Goal: Check status: Check status

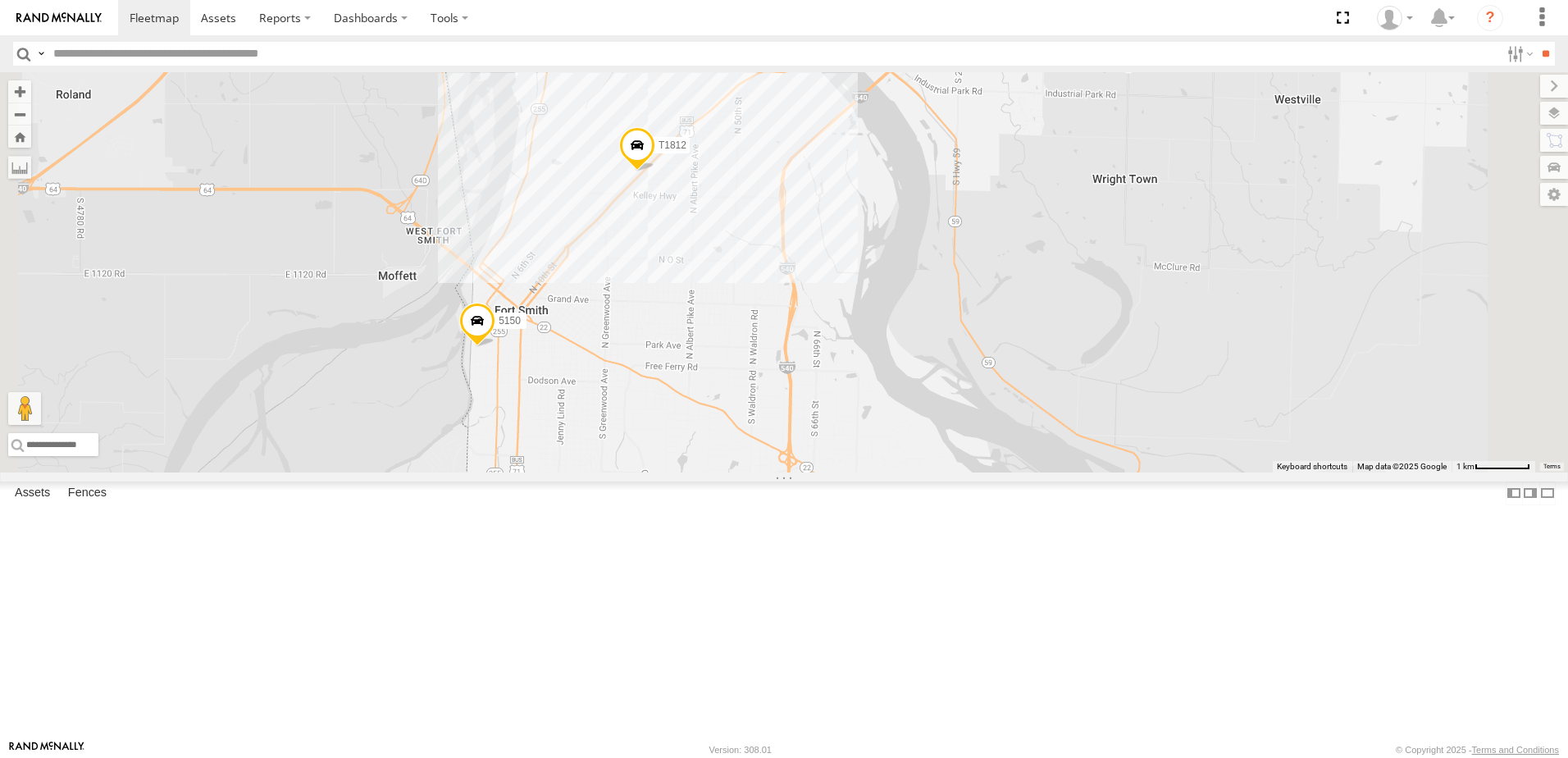
drag, startPoint x: 849, startPoint y: 400, endPoint x: 878, endPoint y: 390, distance: 30.7
click at [878, 390] on div "7768T 40028T 40022T 87121T 40063T T3202 5381-Sold 7774T 37130T 37139T 40034T 18…" at bounding box center [784, 272] width 1568 height 400
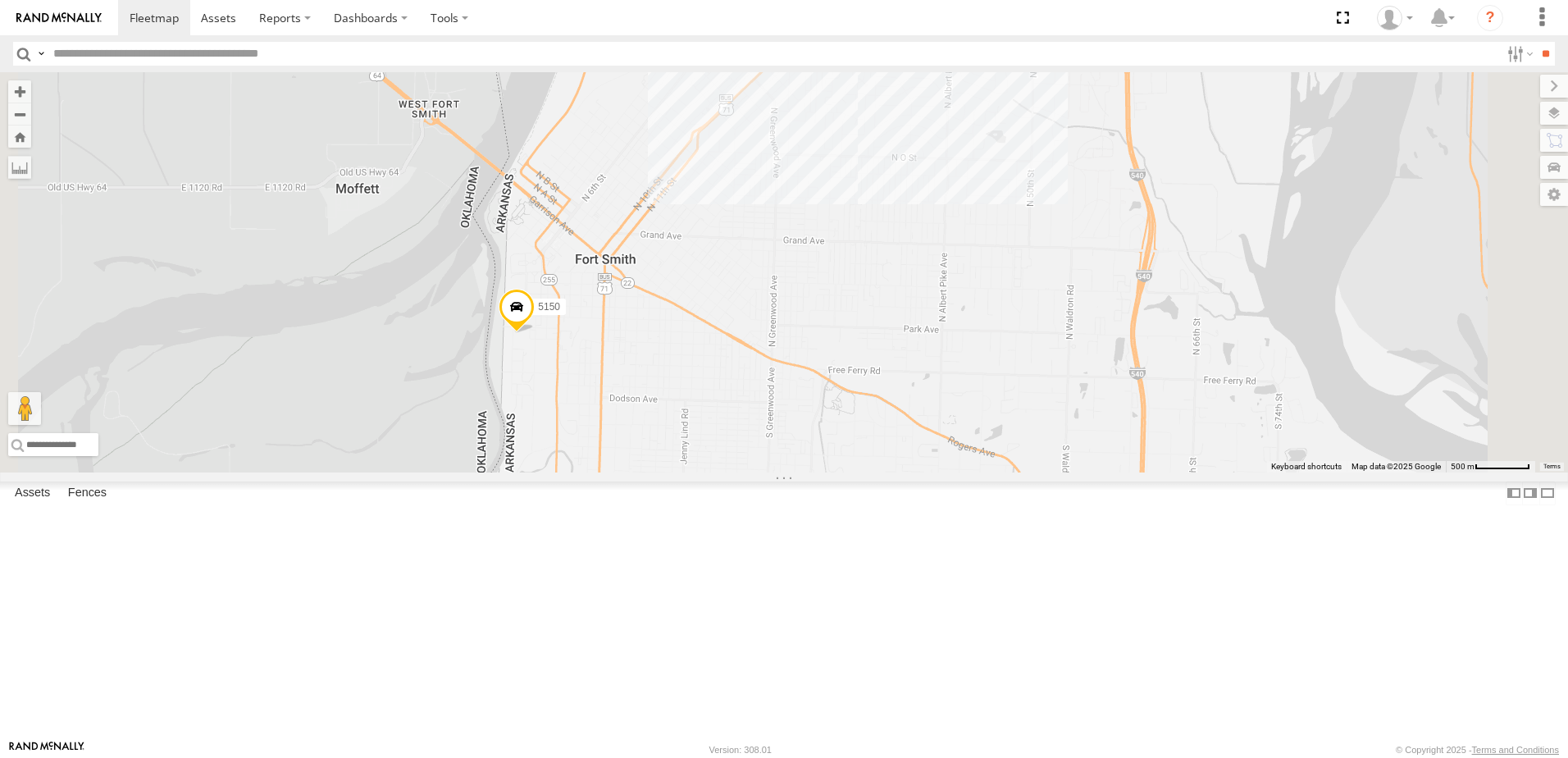
drag, startPoint x: 789, startPoint y: 554, endPoint x: 867, endPoint y: 377, distance: 193.4
click at [864, 400] on div "7768T 40028T 40022T 87121T 40063T T3202 5381-Sold 7774T 37130T 37139T 40034T 18…" at bounding box center [784, 272] width 1568 height 400
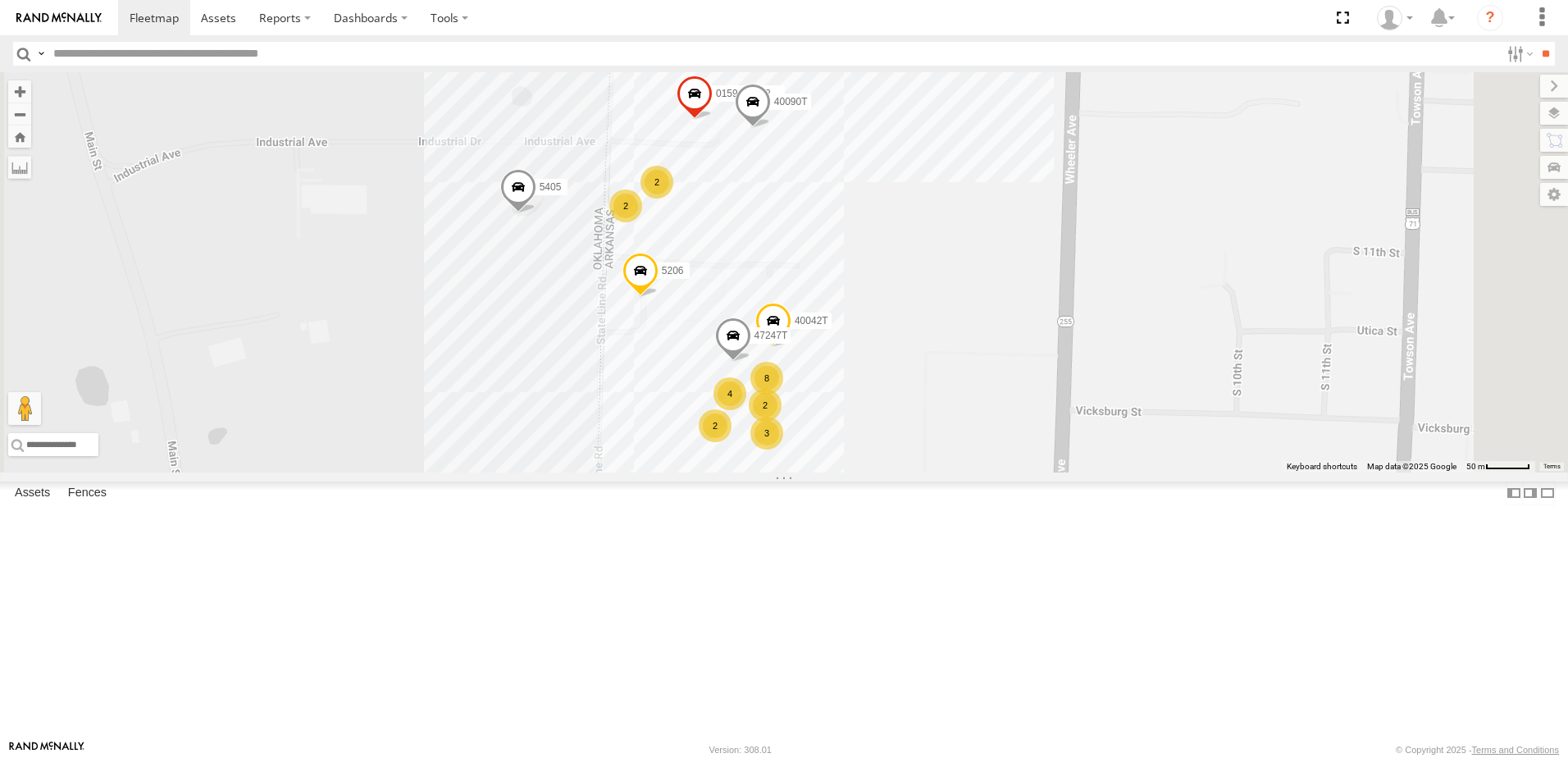
drag, startPoint x: 882, startPoint y: 406, endPoint x: 866, endPoint y: 493, distance: 88.5
click at [866, 472] on div "7768T 40028T 40022T 87121T 40063T T3202 5381-Sold 7774T 37130T 37139T 40034T 18…" at bounding box center [784, 272] width 1568 height 400
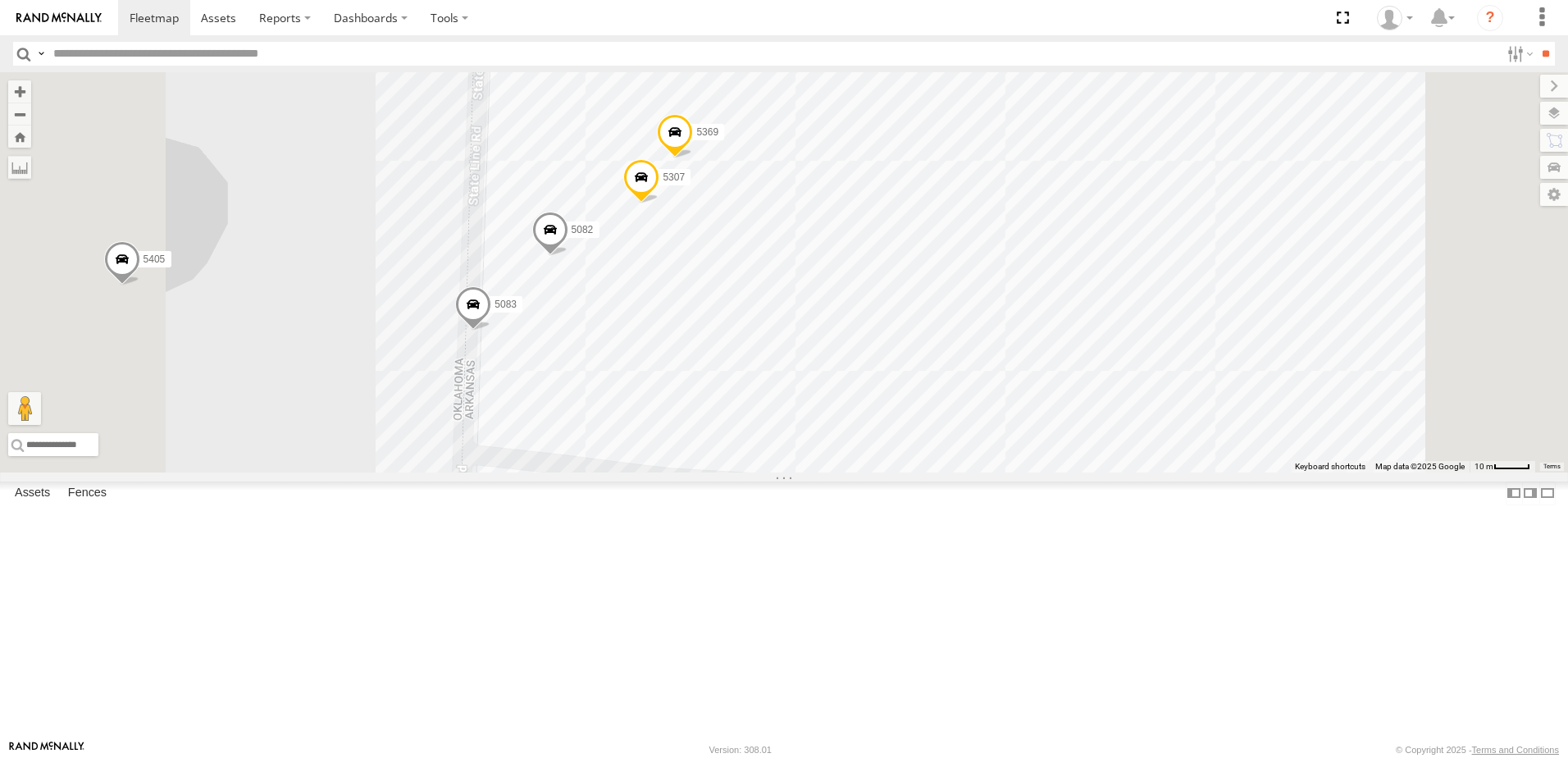
drag, startPoint x: 844, startPoint y: 475, endPoint x: 839, endPoint y: 353, distance: 122.1
click at [839, 353] on div "7768T 40028T 40022T 87121T 40063T T3202 5381-Sold 7774T 37130T 37139T 40034T 18…" at bounding box center [784, 272] width 1568 height 400
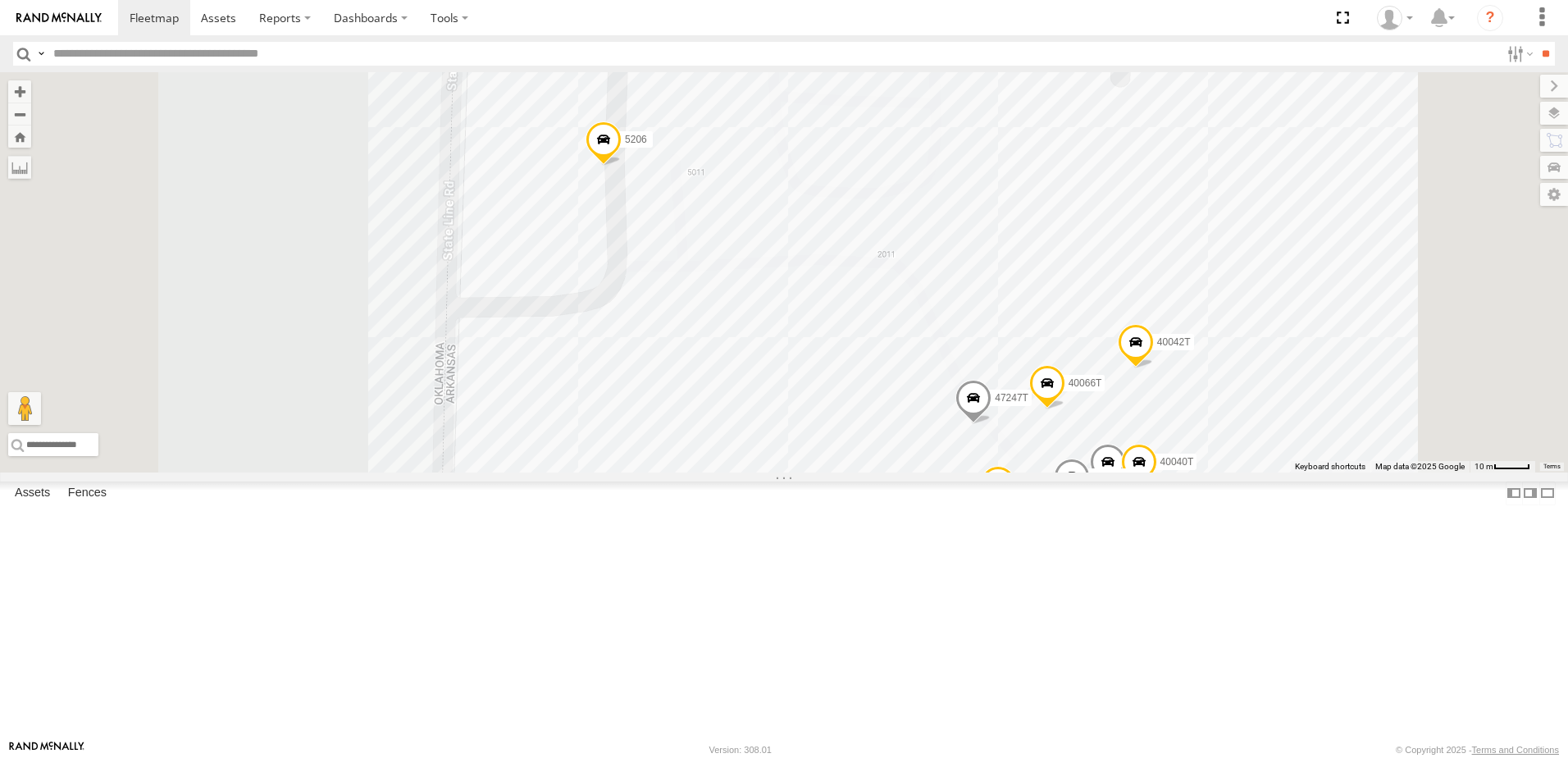
drag, startPoint x: 1031, startPoint y: 535, endPoint x: 932, endPoint y: 383, distance: 181.4
click at [932, 384] on div "7768T 40028T 40022T 87121T 40063T T3202 5381-Sold 7774T 37130T 37139T 40034T 18…" at bounding box center [784, 272] width 1568 height 400
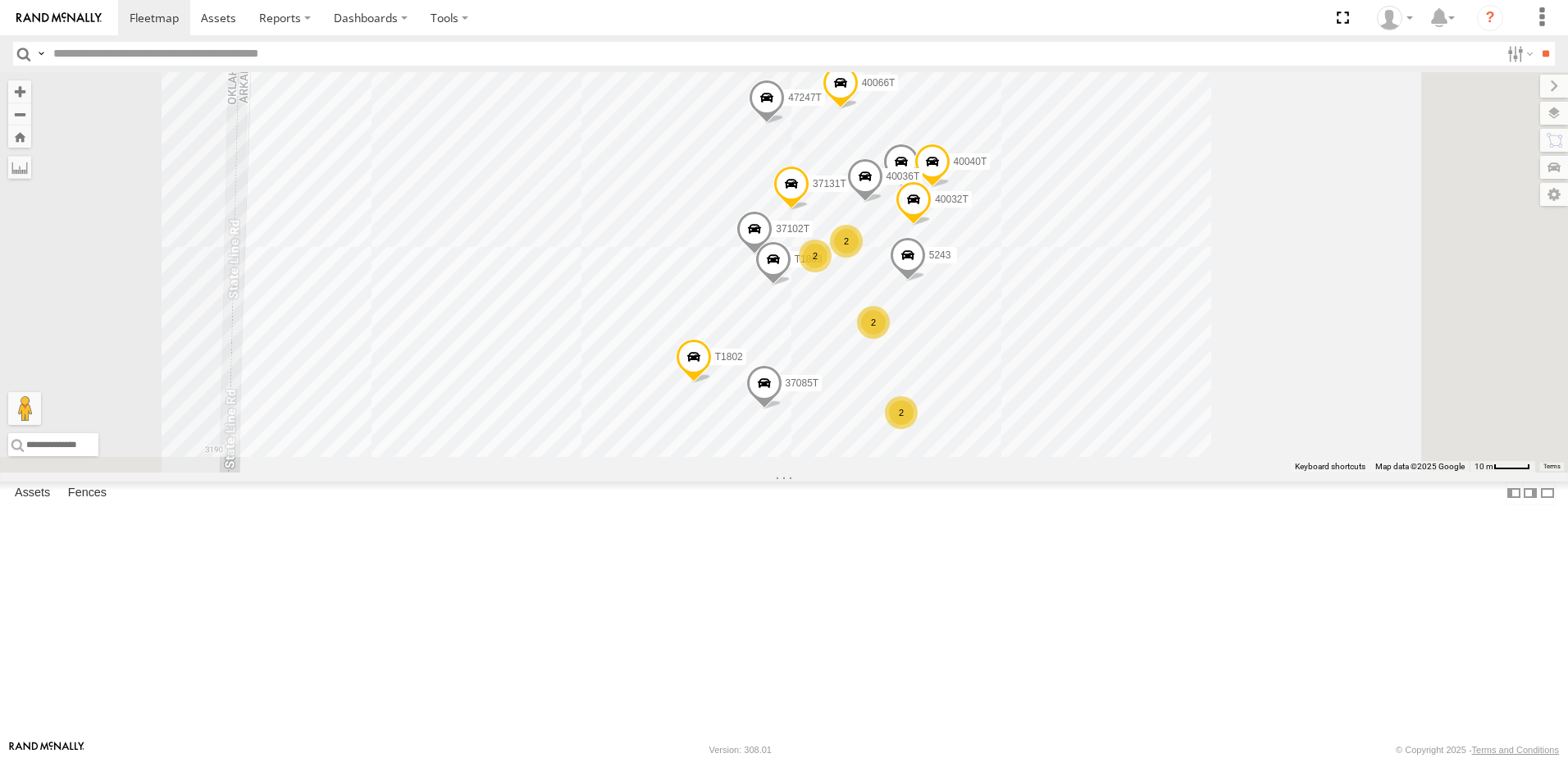
drag, startPoint x: 853, startPoint y: 382, endPoint x: 826, endPoint y: 379, distance: 27.2
click at [826, 379] on div "7768T 40028T 40022T 87121T 40063T T3202 5381-Sold 7774T 37130T 37139T 40034T 18…" at bounding box center [784, 272] width 1568 height 400
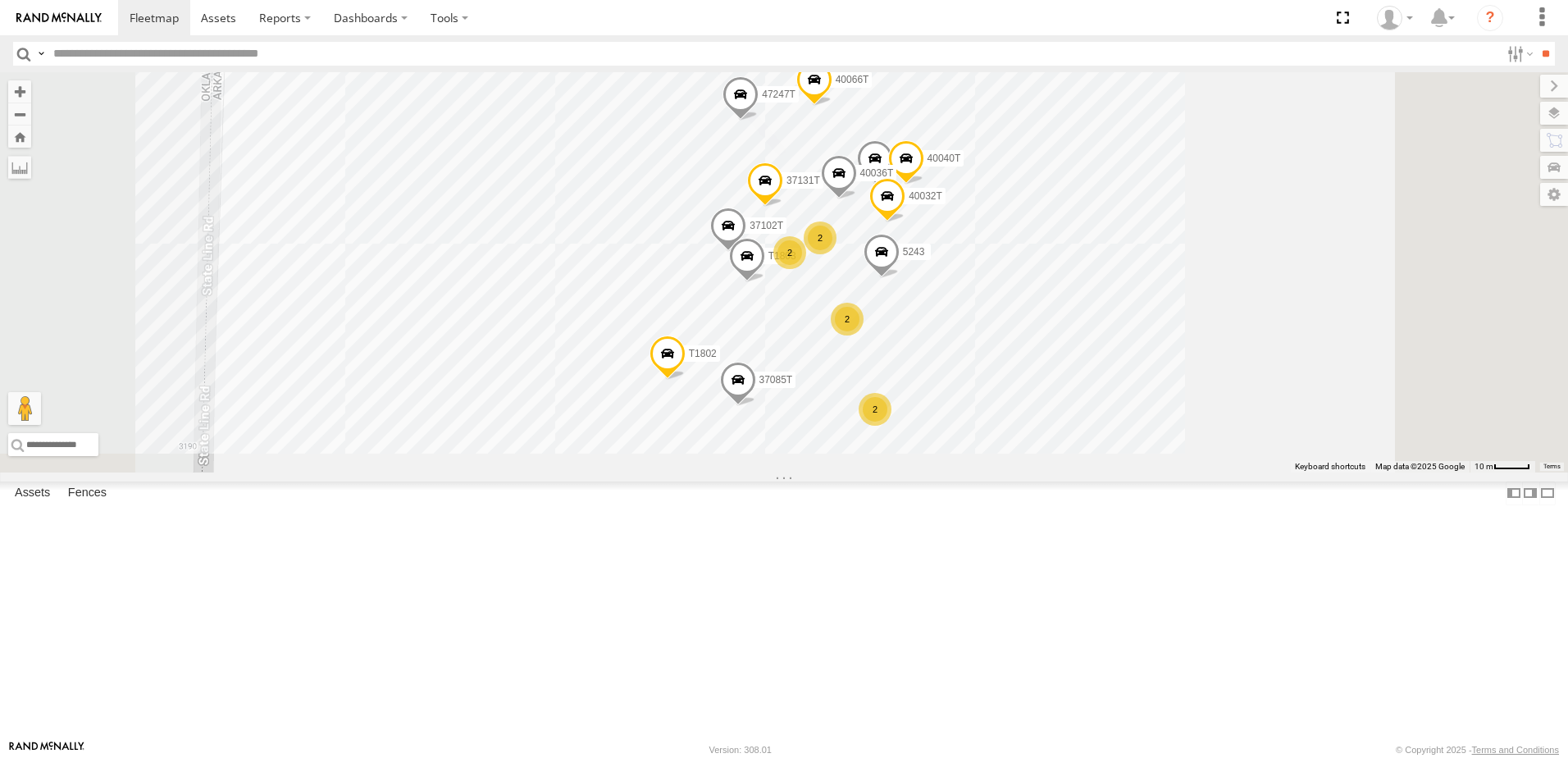
click at [784, 208] on span at bounding box center [765, 186] width 36 height 45
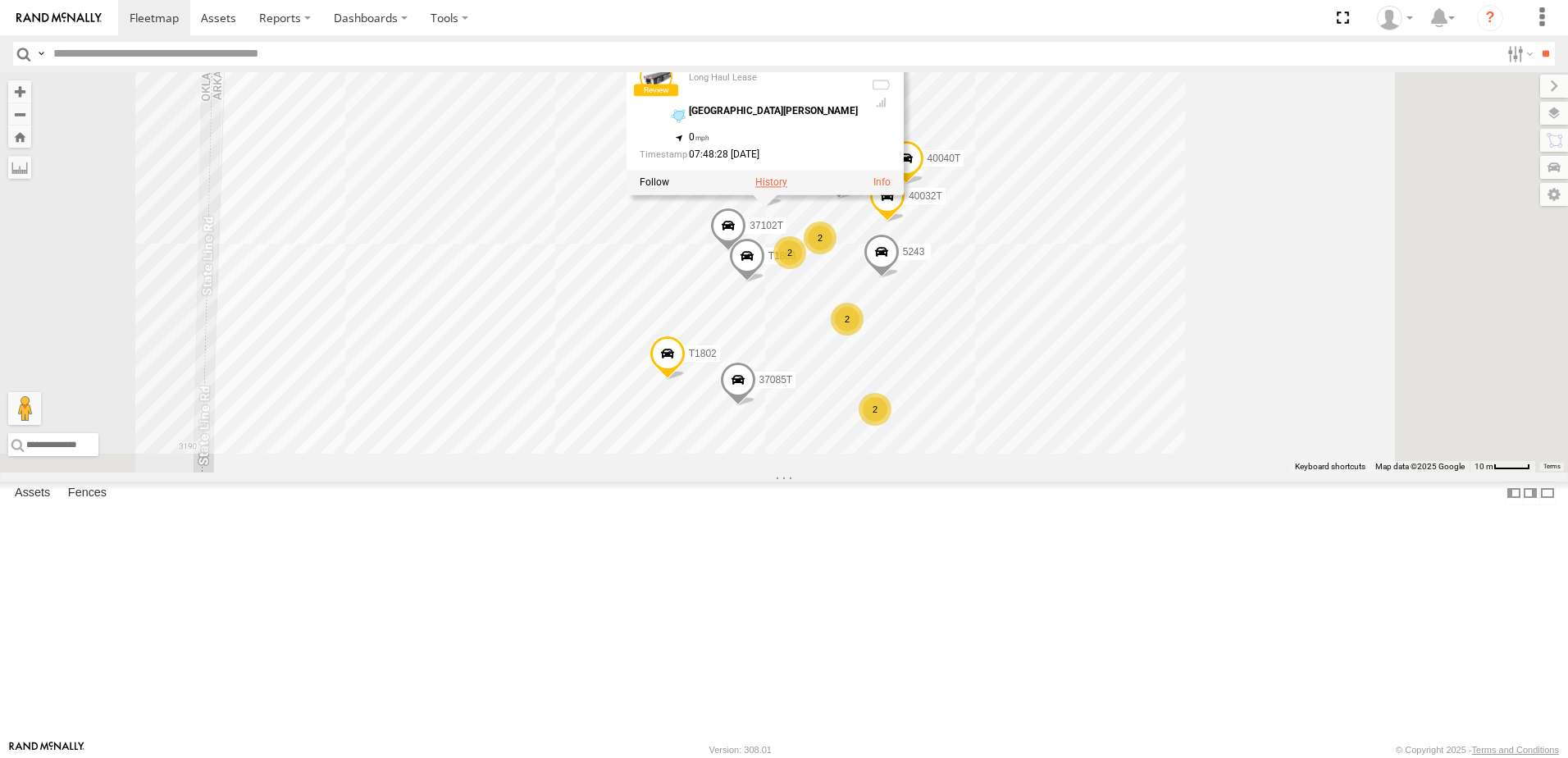
click at [787, 189] on label at bounding box center [771, 183] width 32 height 12
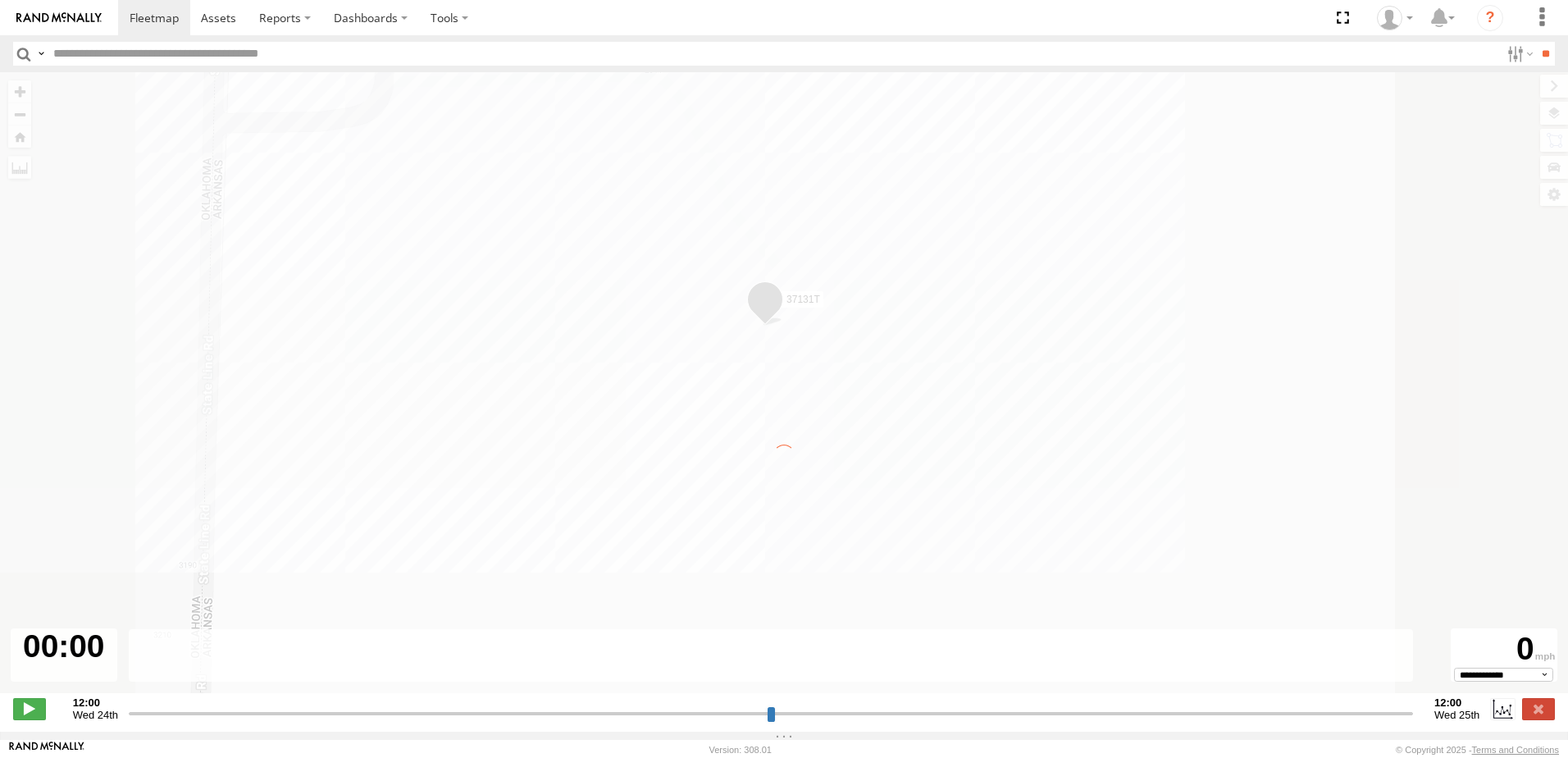
type input "**********"
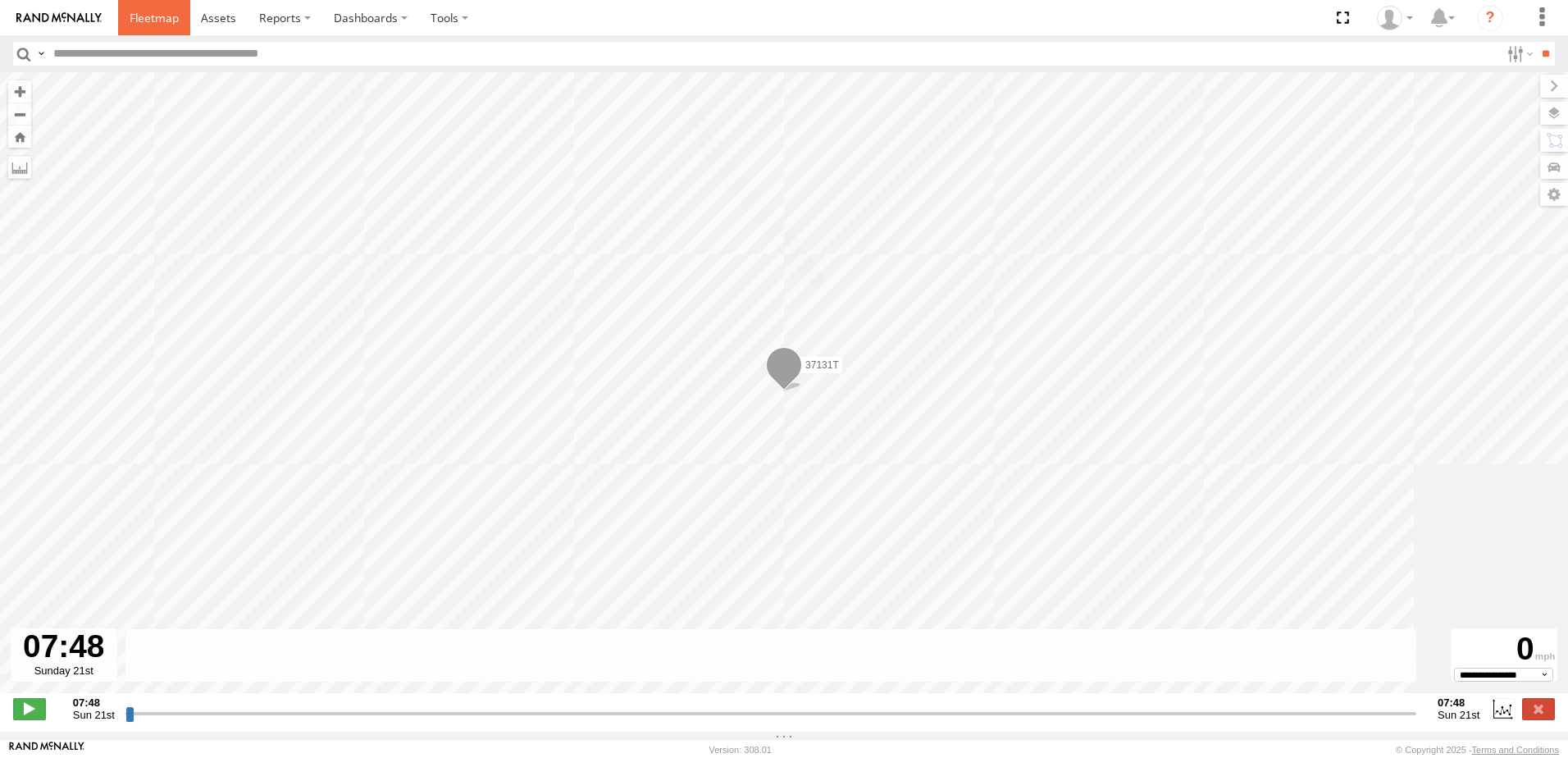
click at [149, 18] on span at bounding box center [154, 17] width 50 height 16
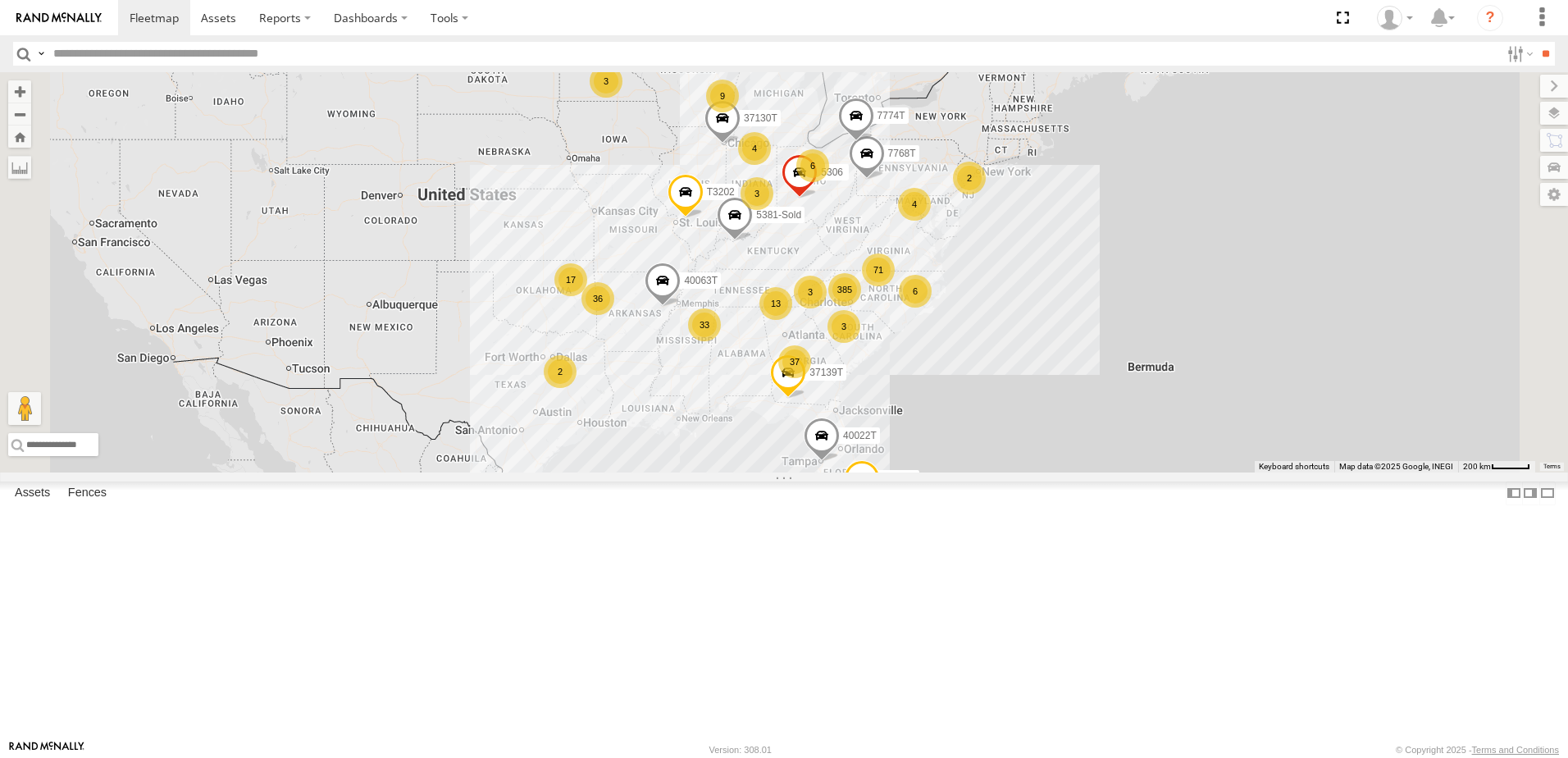
drag, startPoint x: 822, startPoint y: 545, endPoint x: 810, endPoint y: 563, distance: 21.6
click at [810, 472] on div "87121T 385 37 33 71 36 3 9 6 2 17 3 7768T 6 40028T 4 40022T 13 3 2 4 40063T 3 T…" at bounding box center [784, 272] width 1568 height 400
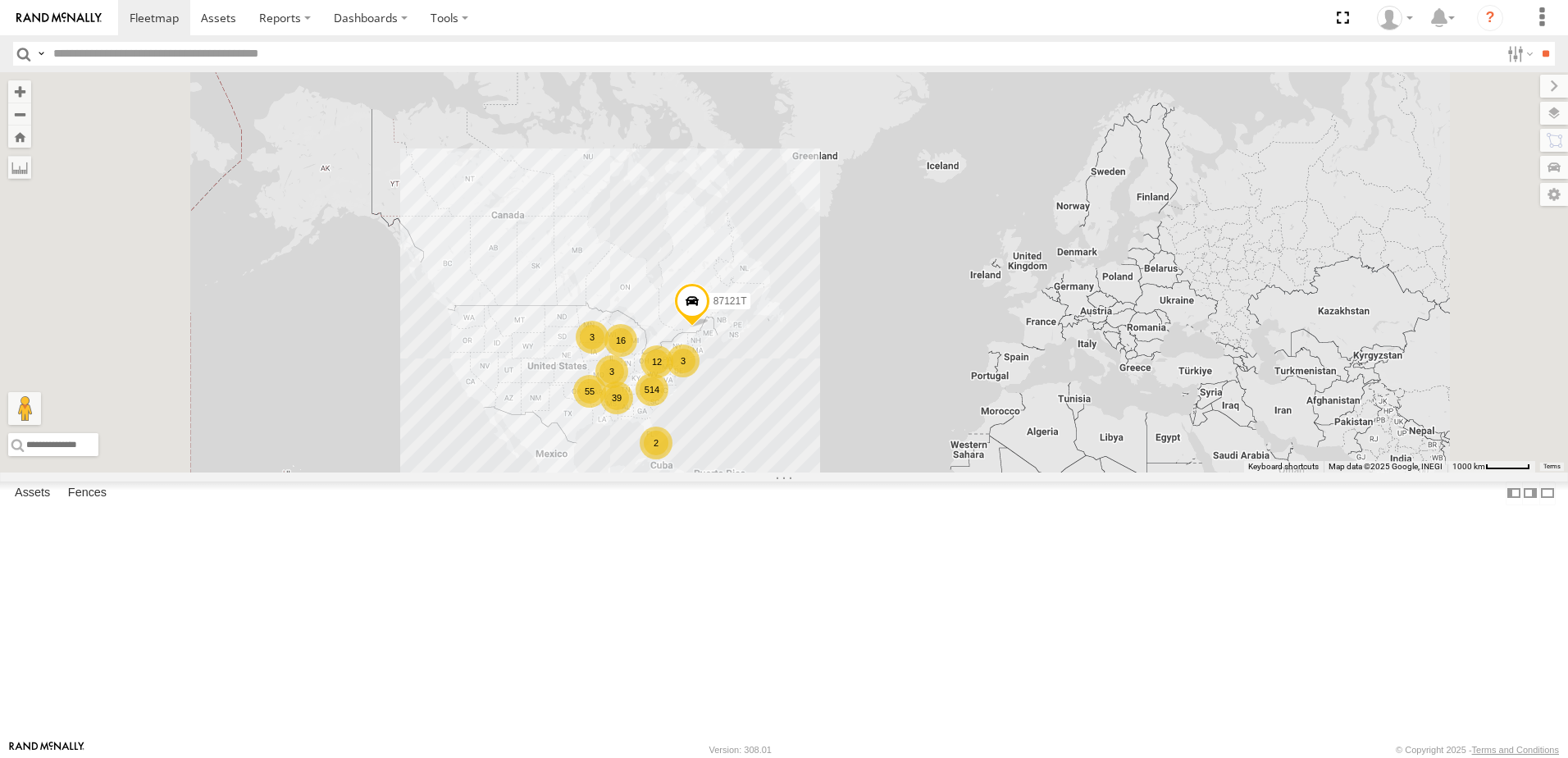
drag, startPoint x: 661, startPoint y: 495, endPoint x: 669, endPoint y: 443, distance: 52.6
click at [669, 446] on div "87121T 514 39 55 16 12 2 3 3 3" at bounding box center [784, 272] width 1568 height 400
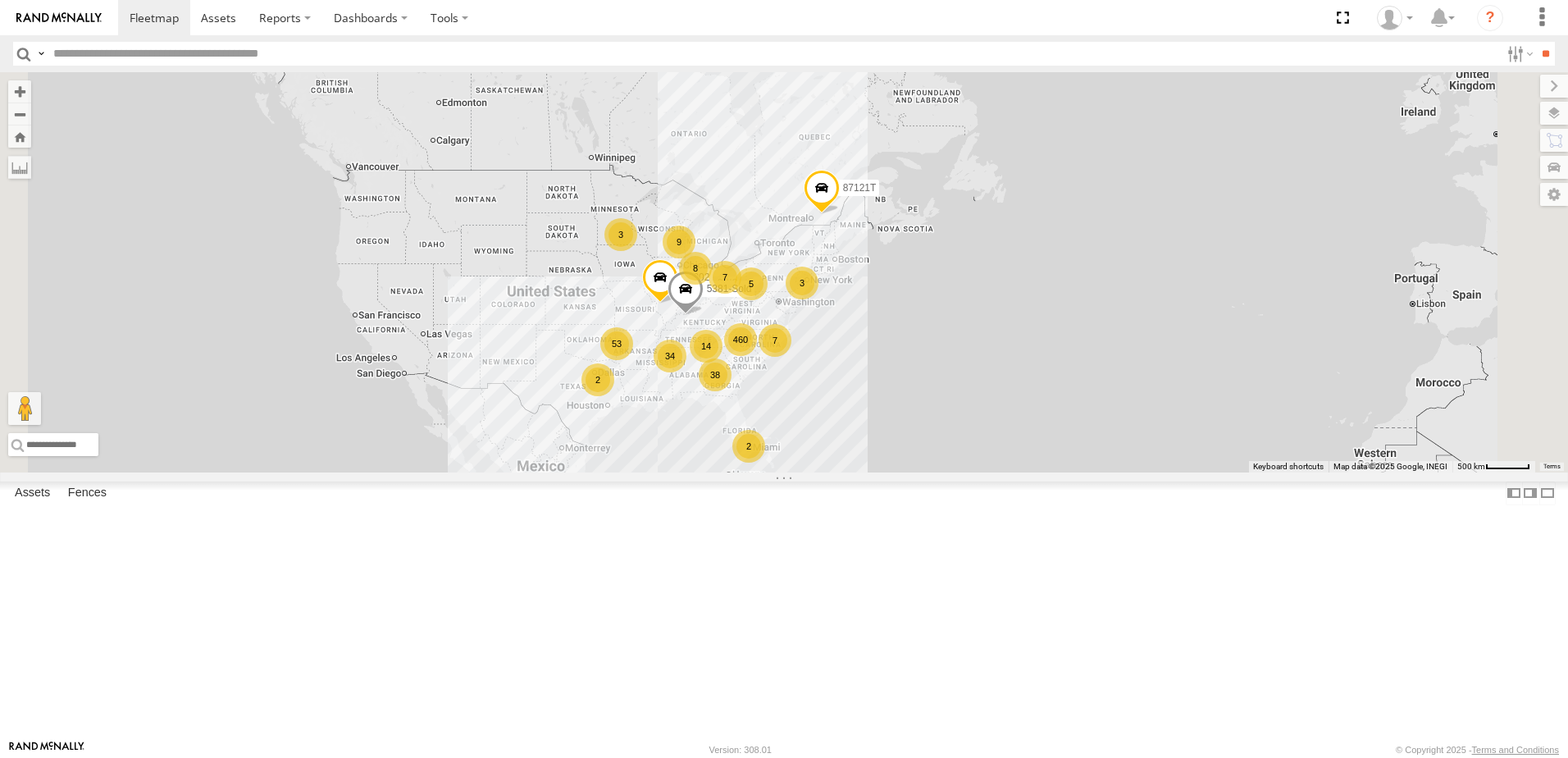
drag, startPoint x: 751, startPoint y: 481, endPoint x: 707, endPoint y: 527, distance: 63.7
click at [707, 472] on div "87121T 460 38 34 53 9 7 2 5 7 2 8 14 3 3 T3202 5381-Sold" at bounding box center [784, 272] width 1568 height 400
